Goal: Task Accomplishment & Management: Manage account settings

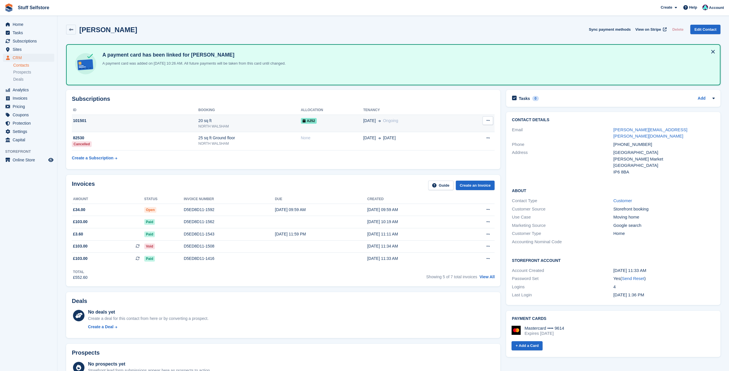
click at [308, 129] on td "A252" at bounding box center [332, 124] width 62 height 18
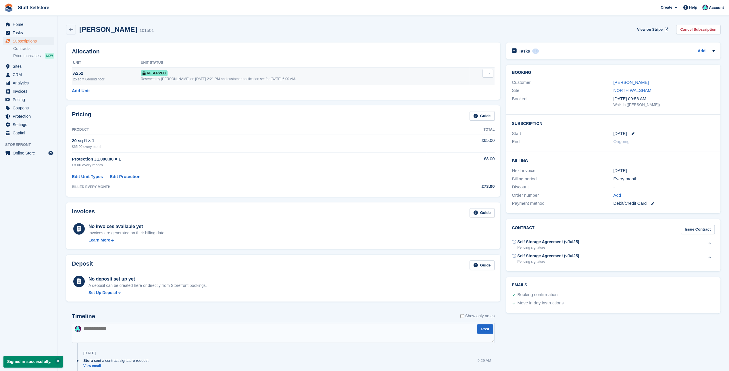
click at [488, 73] on icon at bounding box center [487, 73] width 3 height 4
drag, startPoint x: 461, startPoint y: 99, endPoint x: 396, endPoint y: 17, distance: 105.0
click at [461, 99] on p "Deallocate" at bounding box center [466, 96] width 50 height 7
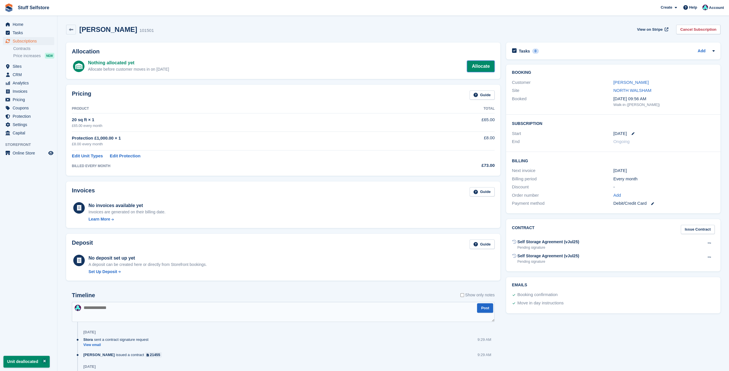
click at [480, 66] on link "Allocate" at bounding box center [481, 66] width 28 height 11
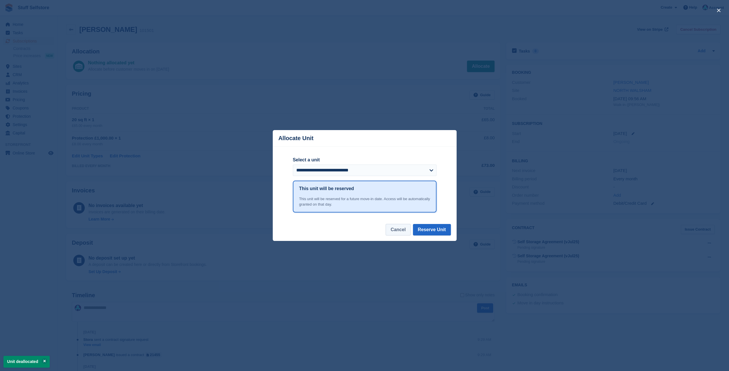
click at [401, 230] on button "Cancel" at bounding box center [398, 229] width 25 height 11
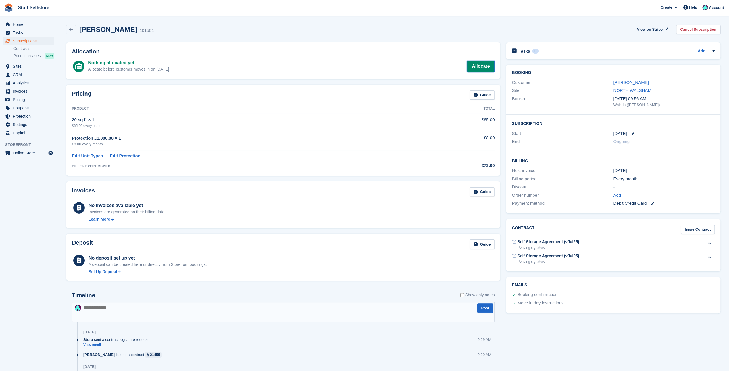
click at [485, 65] on link "Allocate" at bounding box center [481, 66] width 28 height 11
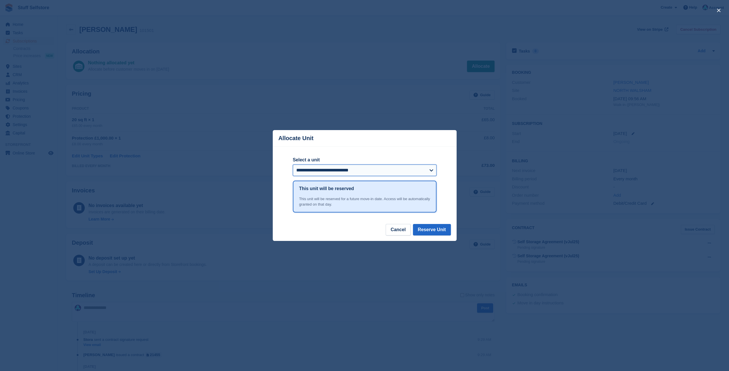
click at [341, 170] on select "**********" at bounding box center [365, 170] width 144 height 11
click at [447, 187] on div "**********" at bounding box center [365, 185] width 184 height 77
click at [404, 232] on button "Cancel" at bounding box center [398, 229] width 25 height 11
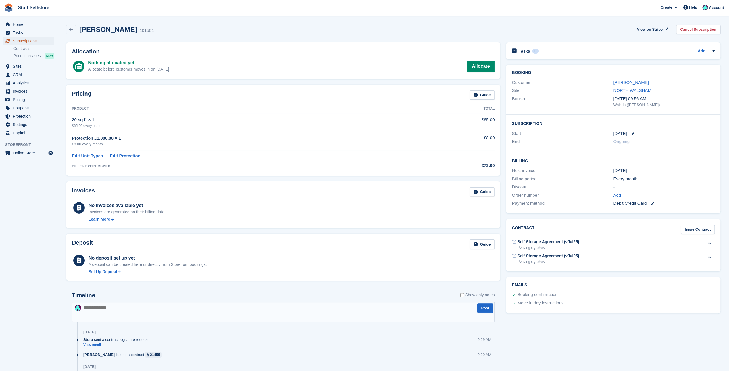
click at [26, 41] on span "Subscriptions" at bounding box center [30, 41] width 34 height 8
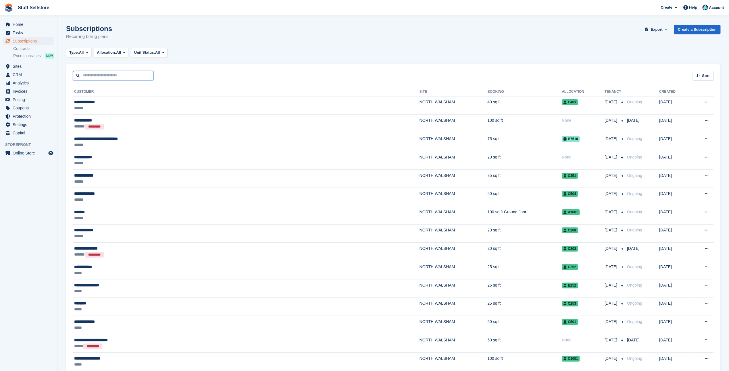
click at [121, 74] on input "text" at bounding box center [113, 75] width 80 height 9
type input "***"
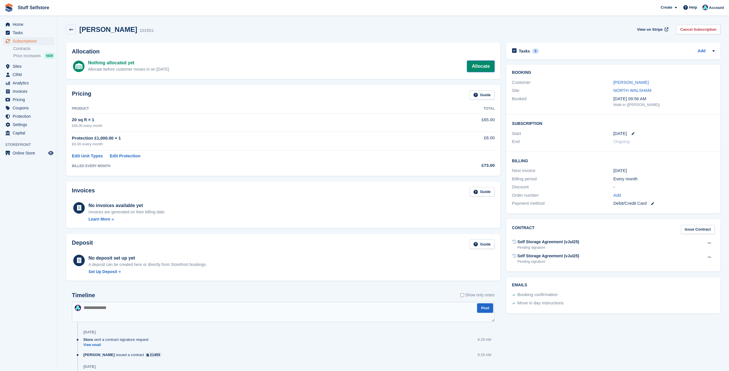
click at [483, 66] on link "Allocate" at bounding box center [481, 66] width 28 height 11
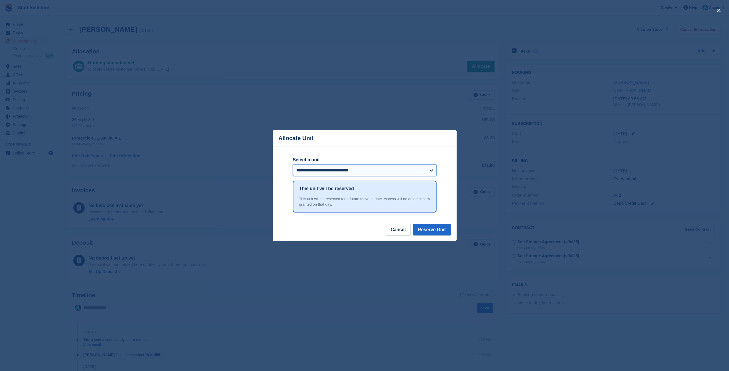
click at [348, 171] on select "**********" at bounding box center [365, 170] width 144 height 11
select select "*****"
click at [293, 165] on select "**********" at bounding box center [365, 170] width 144 height 11
click at [432, 231] on button "Reserve Unit" at bounding box center [432, 229] width 38 height 11
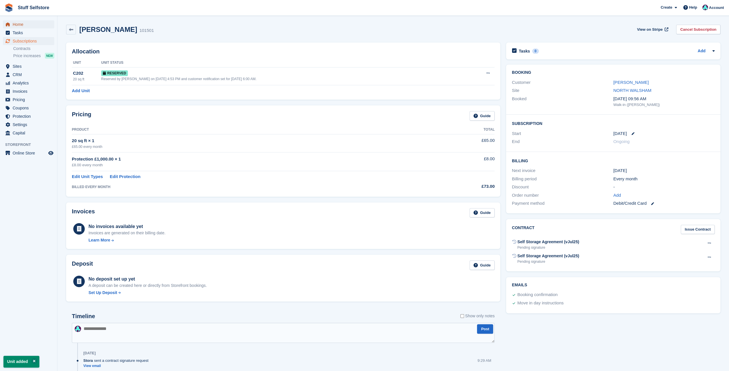
click at [17, 27] on span "Home" at bounding box center [30, 24] width 34 height 8
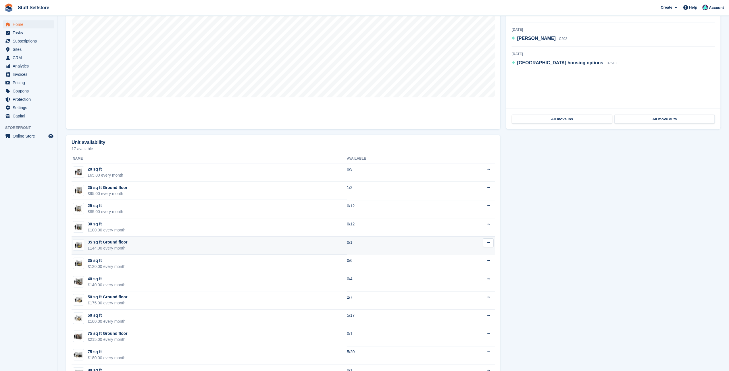
scroll to position [259, 0]
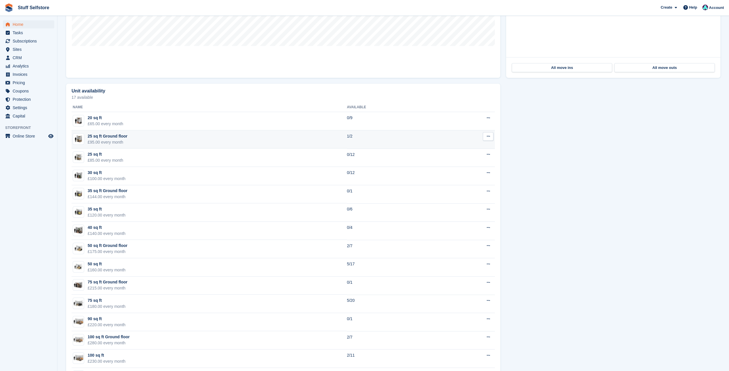
click at [491, 137] on button at bounding box center [488, 136] width 11 height 9
click at [475, 149] on p "Edit unit type" at bounding box center [466, 147] width 50 height 7
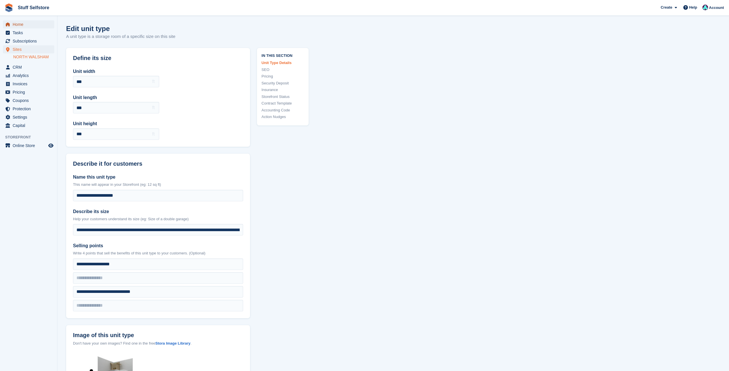
click at [18, 24] on span "Home" at bounding box center [30, 24] width 34 height 8
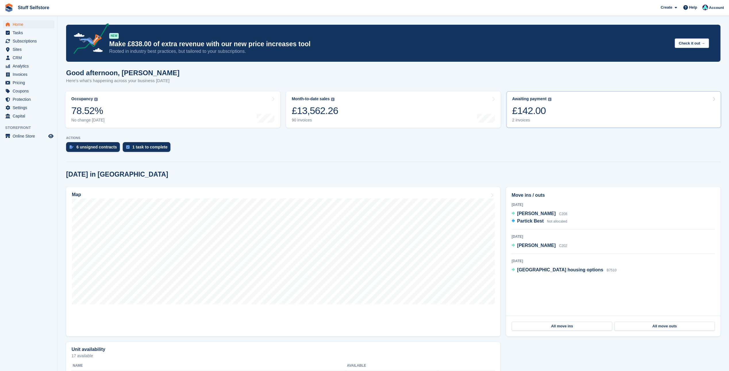
click at [532, 112] on div "£142.00" at bounding box center [531, 111] width 39 height 12
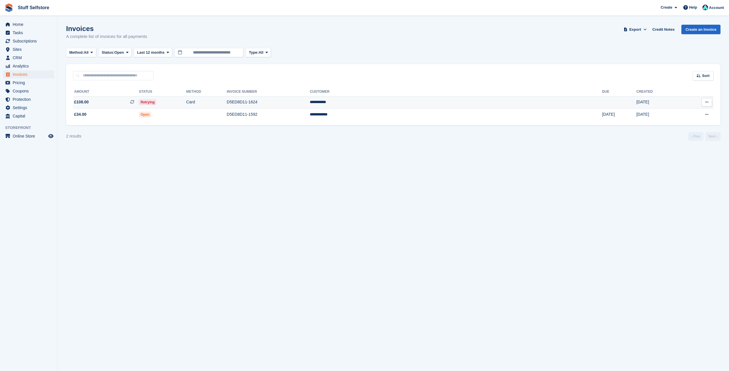
click at [481, 100] on td "**********" at bounding box center [456, 102] width 292 height 12
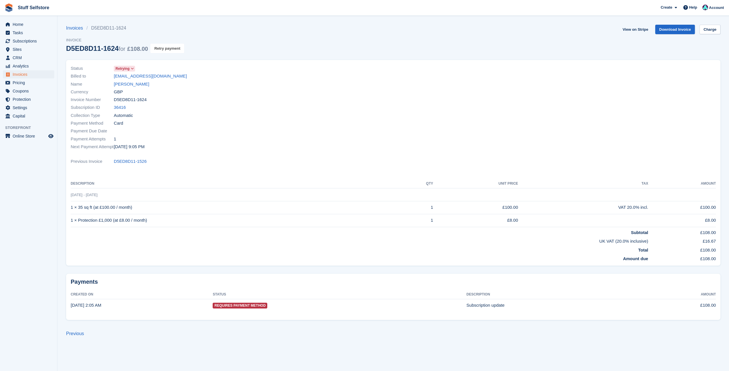
drag, startPoint x: 172, startPoint y: 45, endPoint x: 394, endPoint y: 16, distance: 224.5
click at [172, 45] on button "Retry payment" at bounding box center [167, 48] width 34 height 9
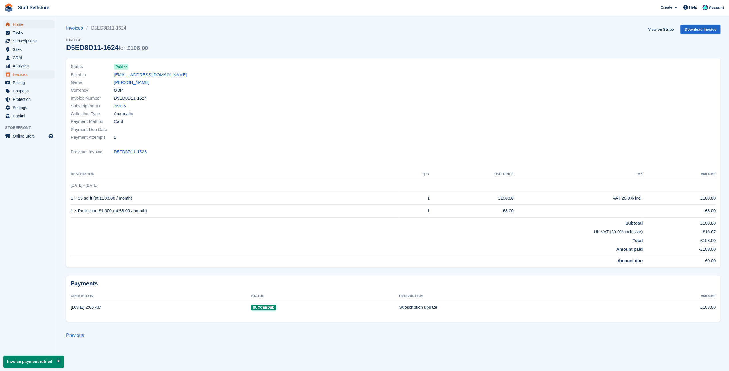
click at [13, 25] on span "Home" at bounding box center [30, 24] width 34 height 8
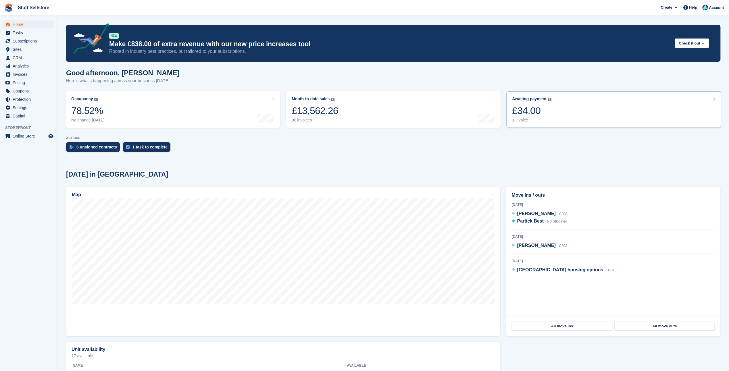
click at [544, 111] on div "£34.00" at bounding box center [531, 111] width 39 height 12
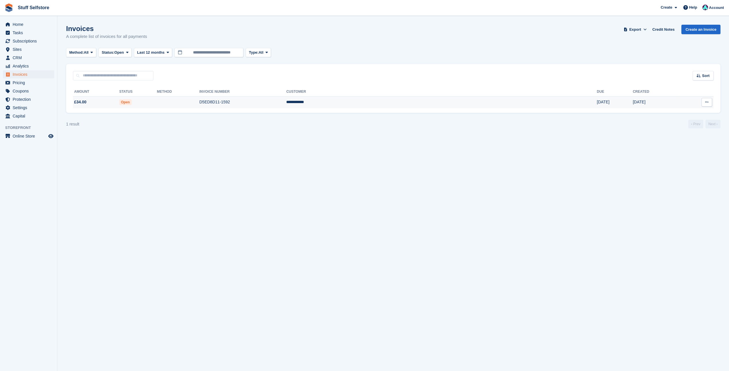
click at [132, 101] on span "Open" at bounding box center [125, 102] width 12 height 6
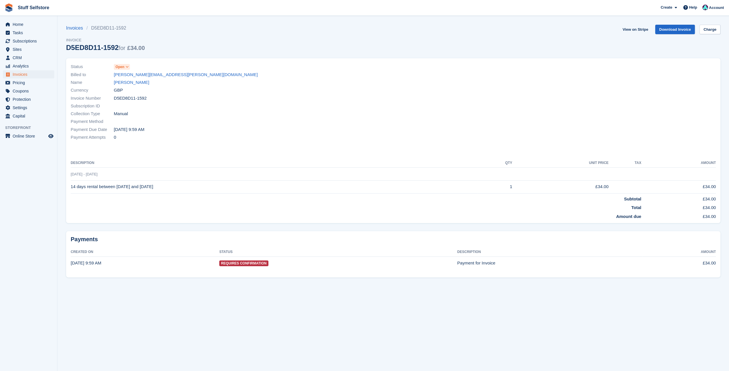
click at [121, 67] on span "Open" at bounding box center [120, 66] width 9 height 5
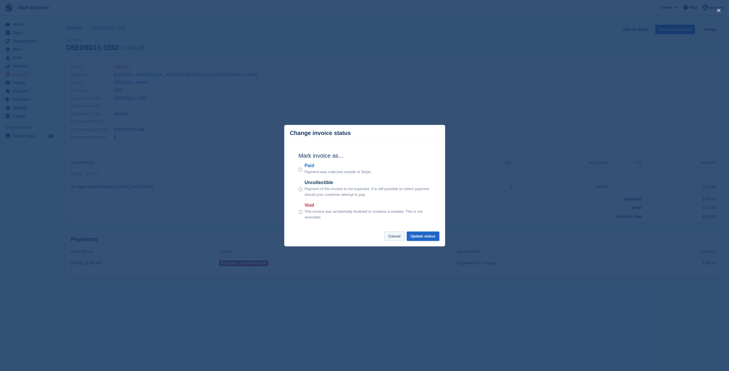
click at [394, 237] on button "Cancel" at bounding box center [394, 236] width 20 height 9
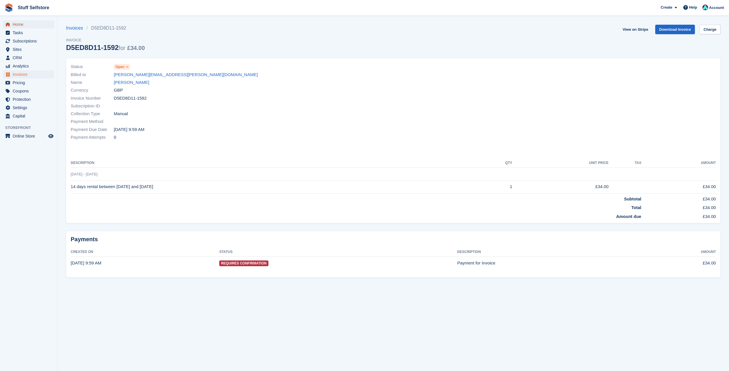
click at [18, 25] on span "Home" at bounding box center [30, 24] width 34 height 8
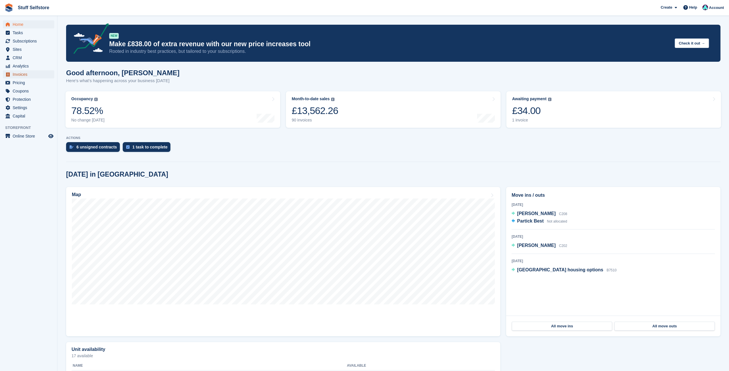
click at [15, 73] on span "Invoices" at bounding box center [30, 74] width 34 height 8
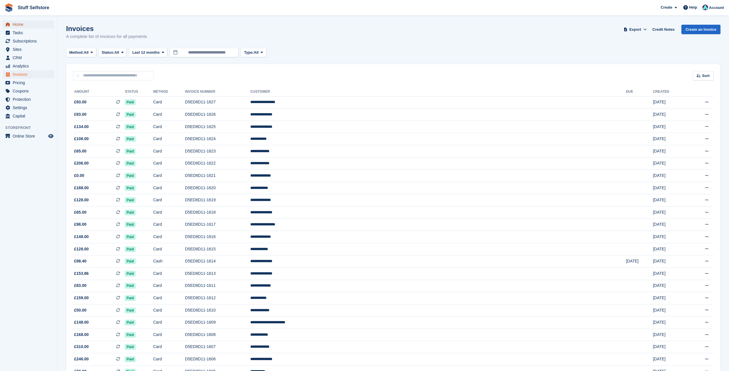
click at [20, 24] on span "Home" at bounding box center [30, 24] width 34 height 8
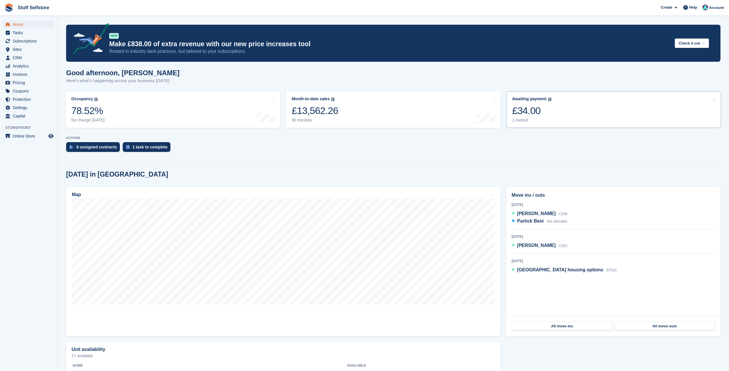
click at [538, 112] on div "£34.00" at bounding box center [531, 111] width 39 height 12
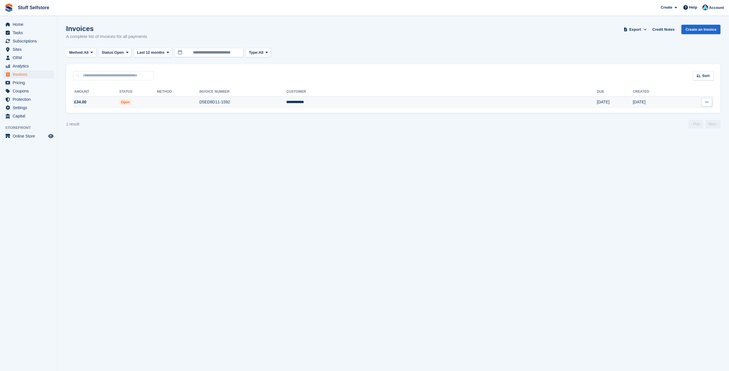
click at [103, 105] on td "£34.00" at bounding box center [96, 102] width 46 height 12
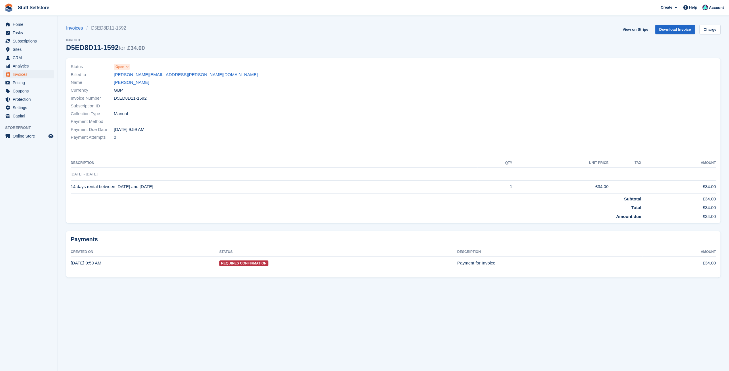
click at [124, 66] on span "Open" at bounding box center [122, 67] width 16 height 6
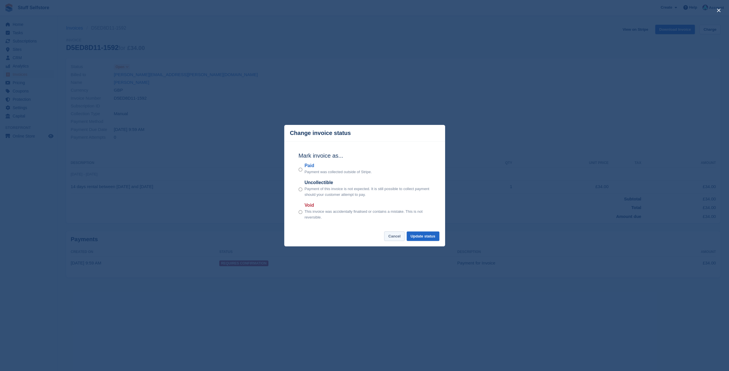
click at [394, 237] on button "Cancel" at bounding box center [394, 236] width 20 height 9
